Goal: Register for event/course

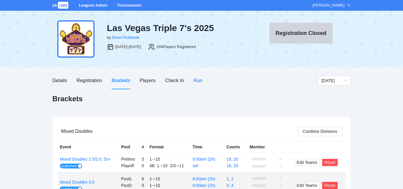
click at [197, 80] on div "Run" at bounding box center [198, 80] width 9 height 7
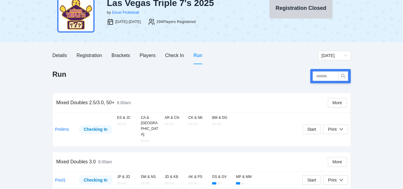
scroll to position [29, 0]
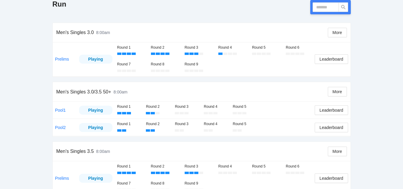
scroll to position [95, 0]
